Goal: Navigation & Orientation: Find specific page/section

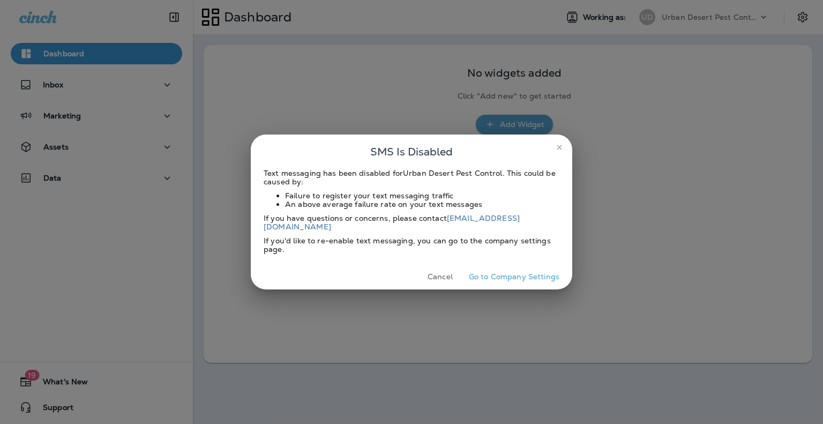
click at [444, 269] on button "Cancel" at bounding box center [440, 276] width 40 height 17
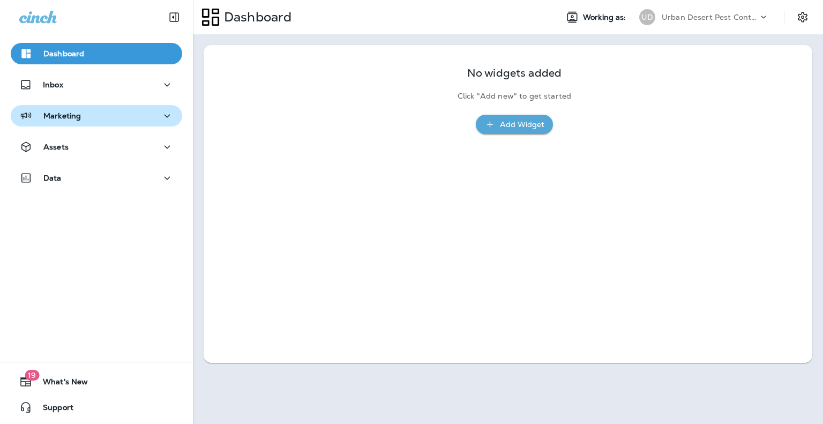
click at [164, 111] on icon "button" at bounding box center [167, 115] width 13 height 13
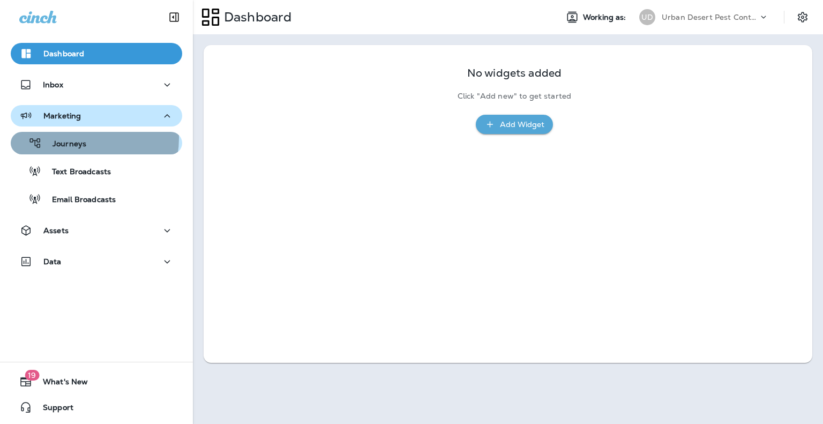
click at [80, 138] on div "Journeys" at bounding box center [50, 143] width 71 height 16
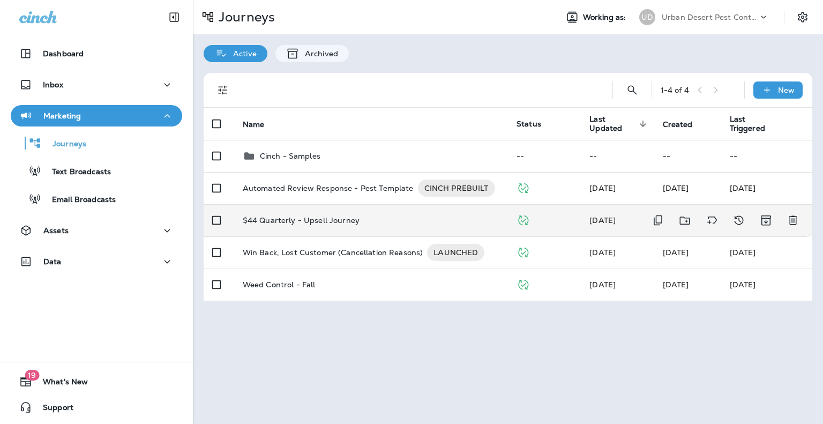
click at [315, 227] on td "$44 Quarterly - Upsell Journey" at bounding box center [371, 220] width 274 height 32
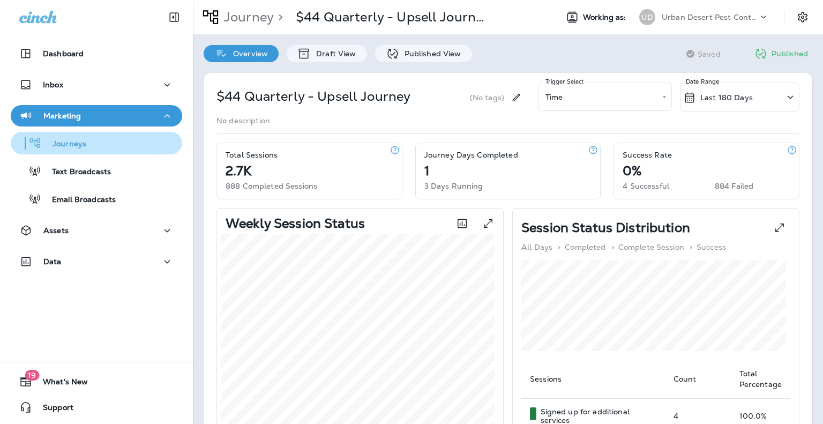
click at [81, 144] on p "Journeys" at bounding box center [64, 144] width 44 height 10
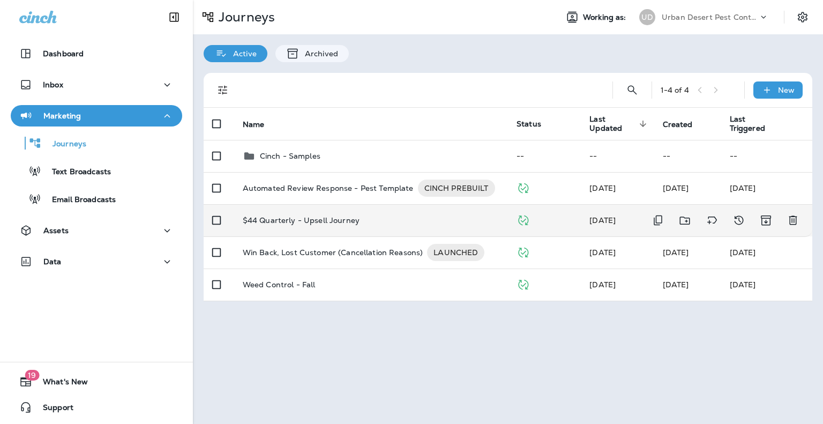
click at [281, 218] on p "$44 Quarterly - Upsell Journey" at bounding box center [301, 220] width 117 height 9
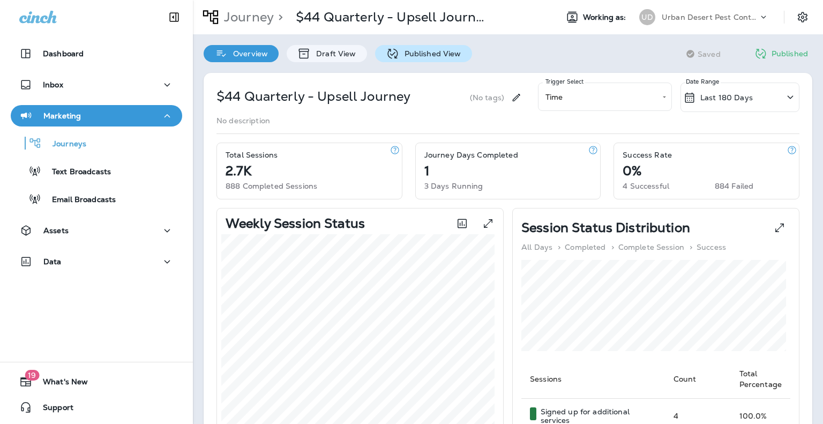
click at [433, 47] on div "Published View" at bounding box center [423, 53] width 97 height 17
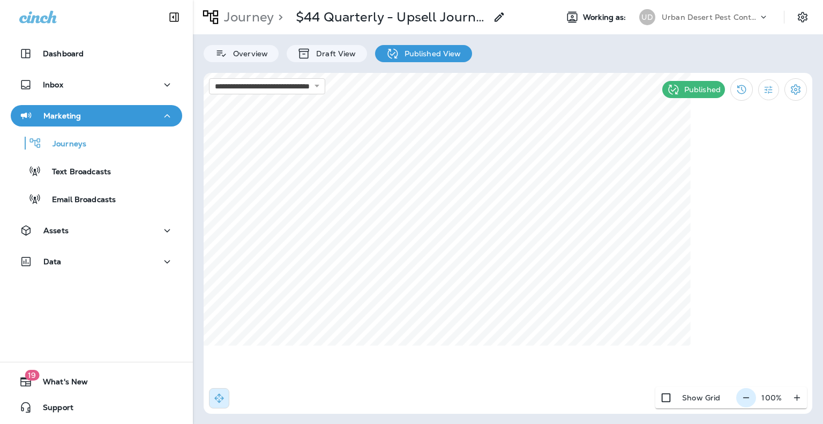
click at [746, 398] on icon "button" at bounding box center [745, 397] width 11 height 11
click at [746, 398] on icon "button" at bounding box center [750, 397] width 11 height 11
click at [593, 51] on div "**********" at bounding box center [508, 212] width 630 height 424
click at [637, 100] on html "**********" at bounding box center [411, 50] width 823 height 100
click at [67, 144] on p "Journeys" at bounding box center [64, 144] width 44 height 10
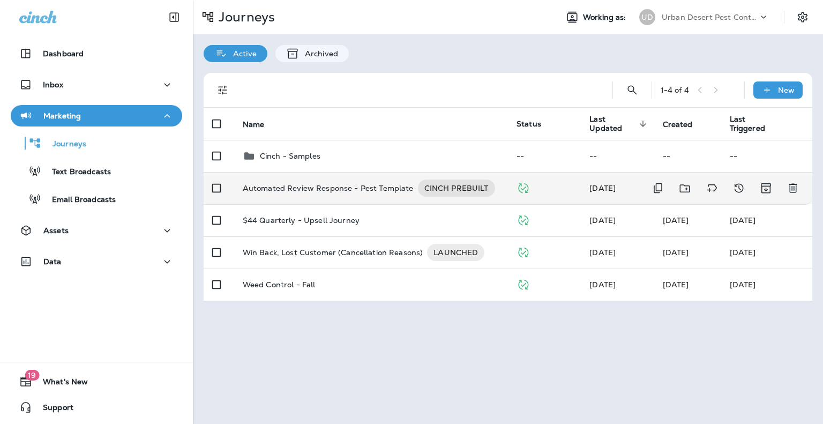
click at [386, 190] on p "Automated Review Response - Pest Template" at bounding box center [328, 187] width 171 height 17
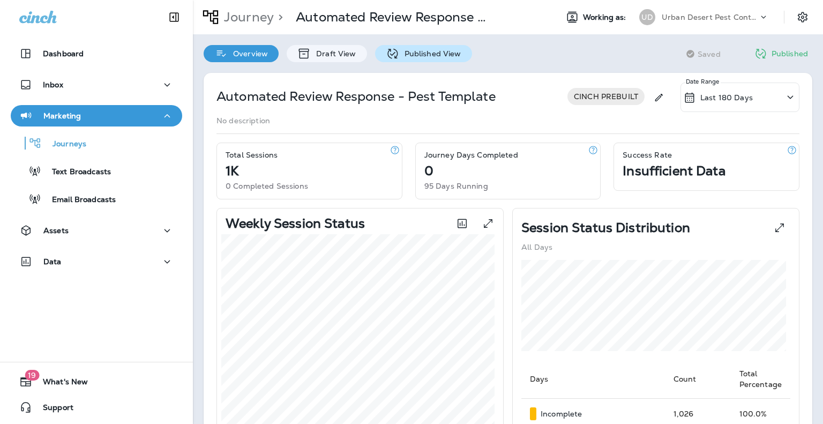
click at [433, 57] on p "Published View" at bounding box center [430, 53] width 62 height 9
